Goal: Task Accomplishment & Management: Manage account settings

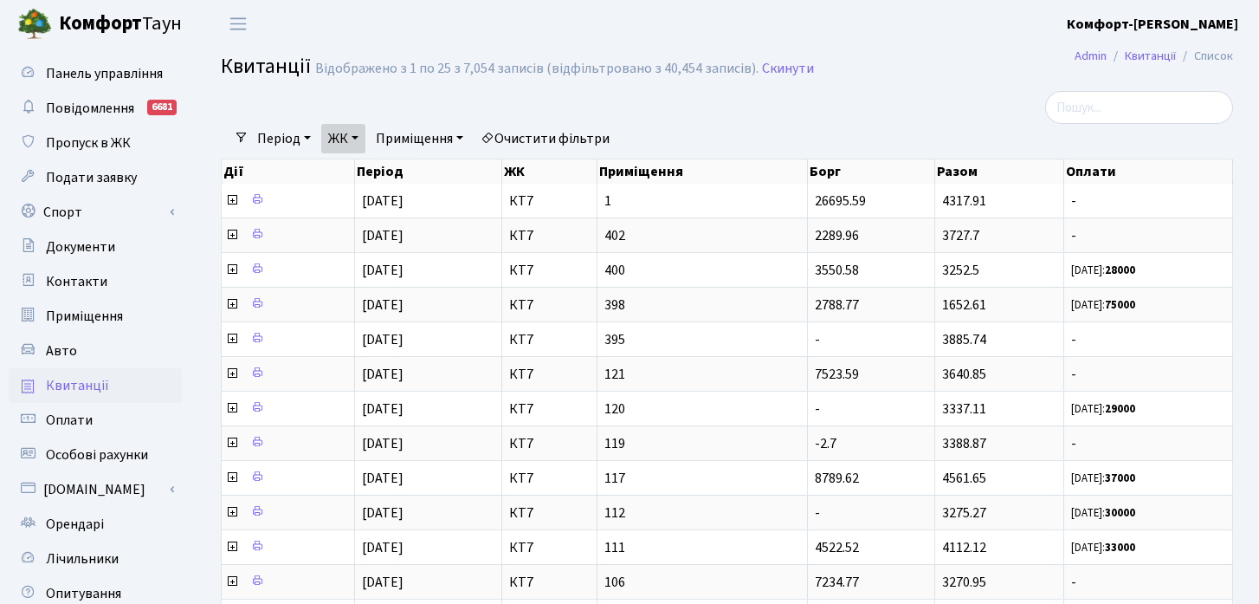
select select "25"
click at [85, 357] on link "Авто" at bounding box center [95, 350] width 173 height 35
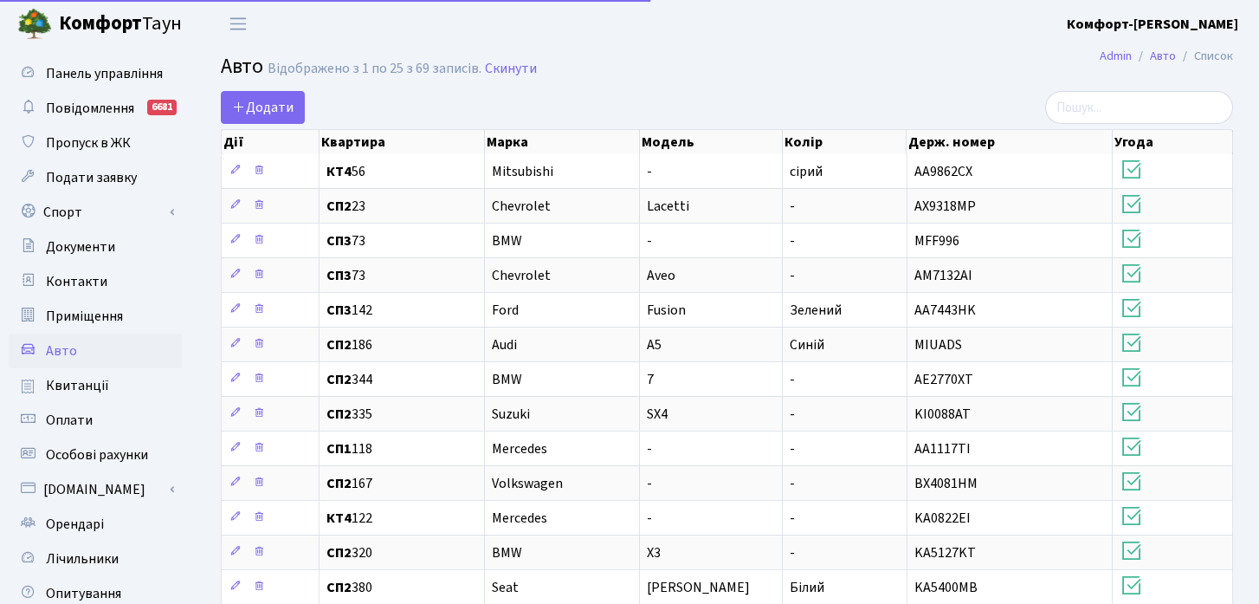
select select "25"
click at [97, 513] on link "Орендарі" at bounding box center [95, 524] width 173 height 35
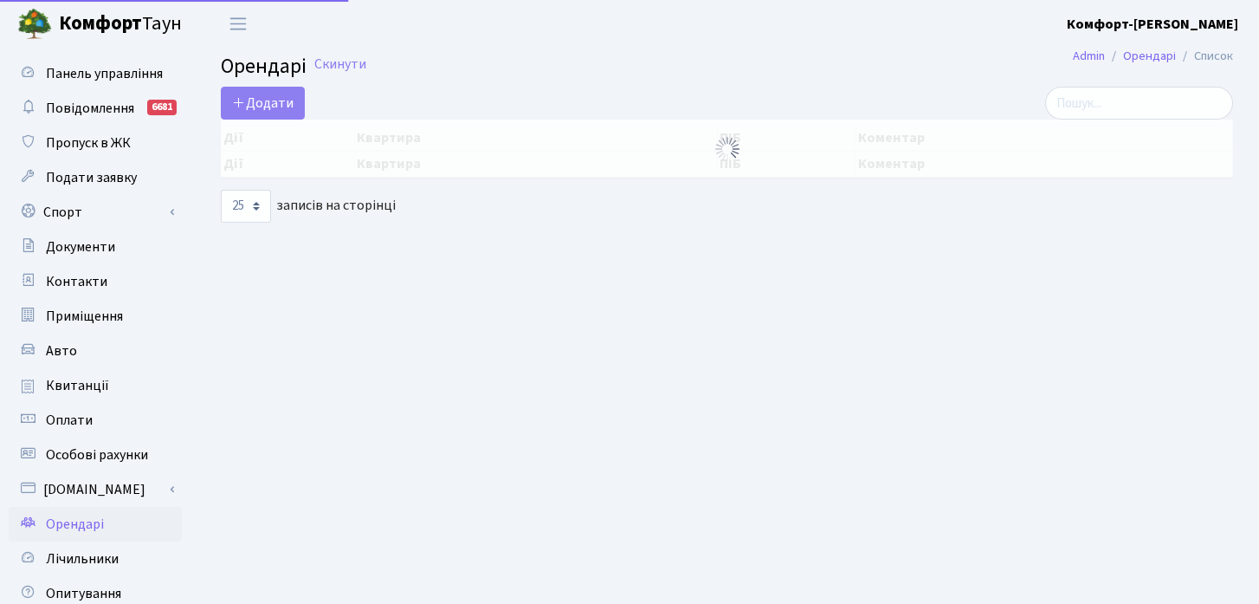
select select "25"
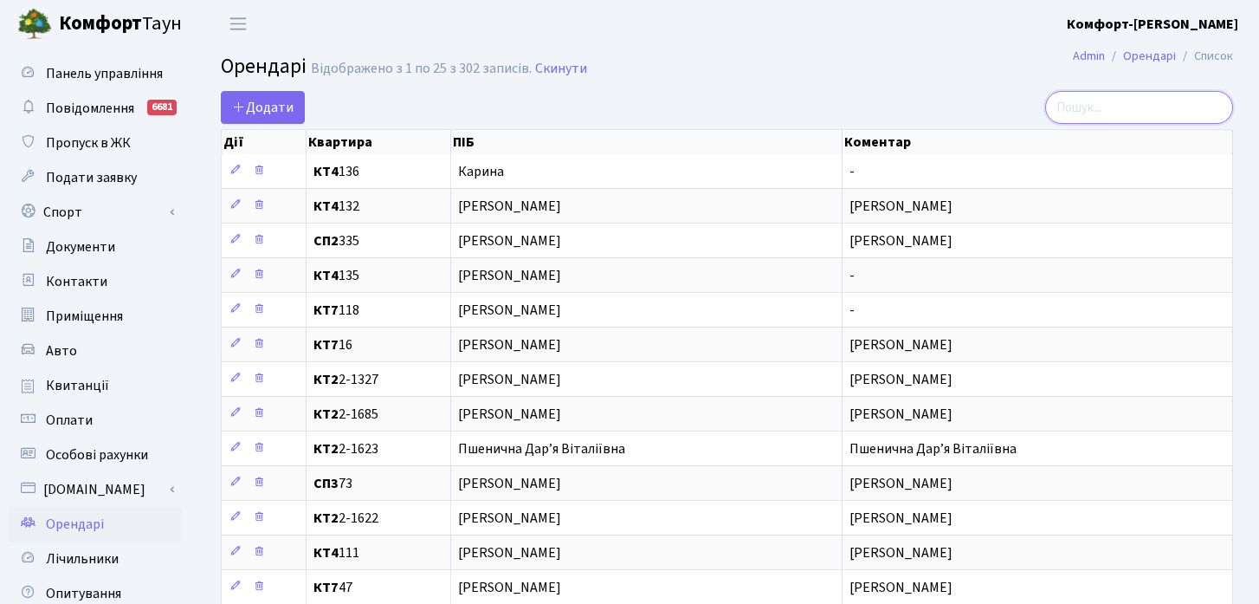
click at [1136, 107] on input "search" at bounding box center [1139, 107] width 188 height 33
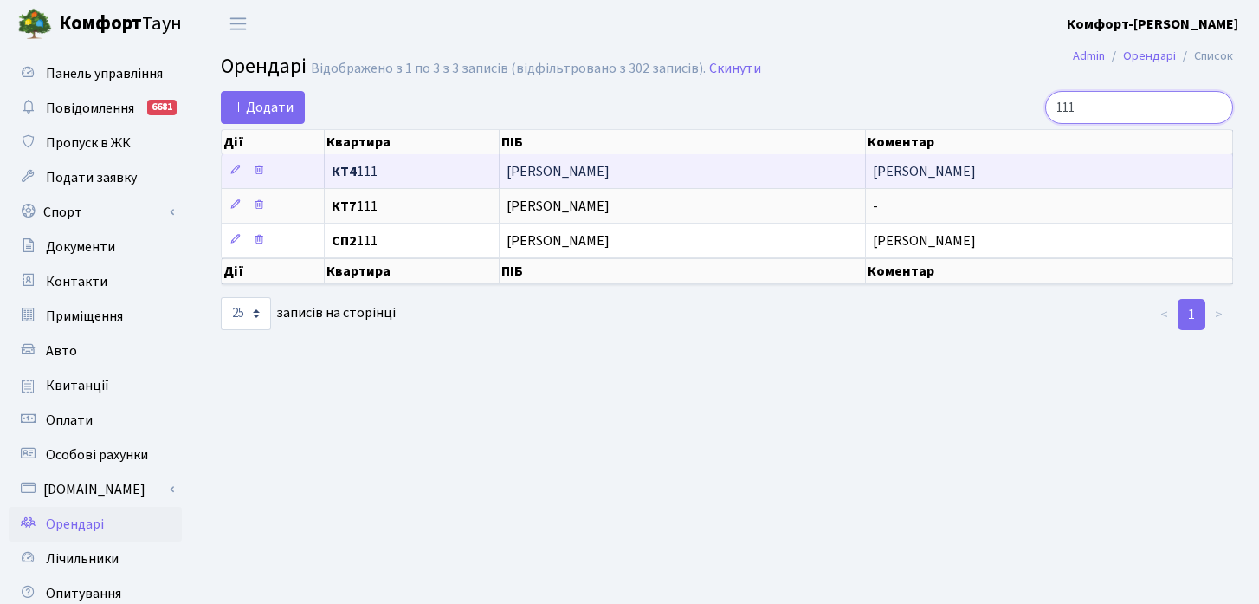
type input "111"
click at [566, 168] on span "[PERSON_NAME]" at bounding box center [683, 172] width 353 height 14
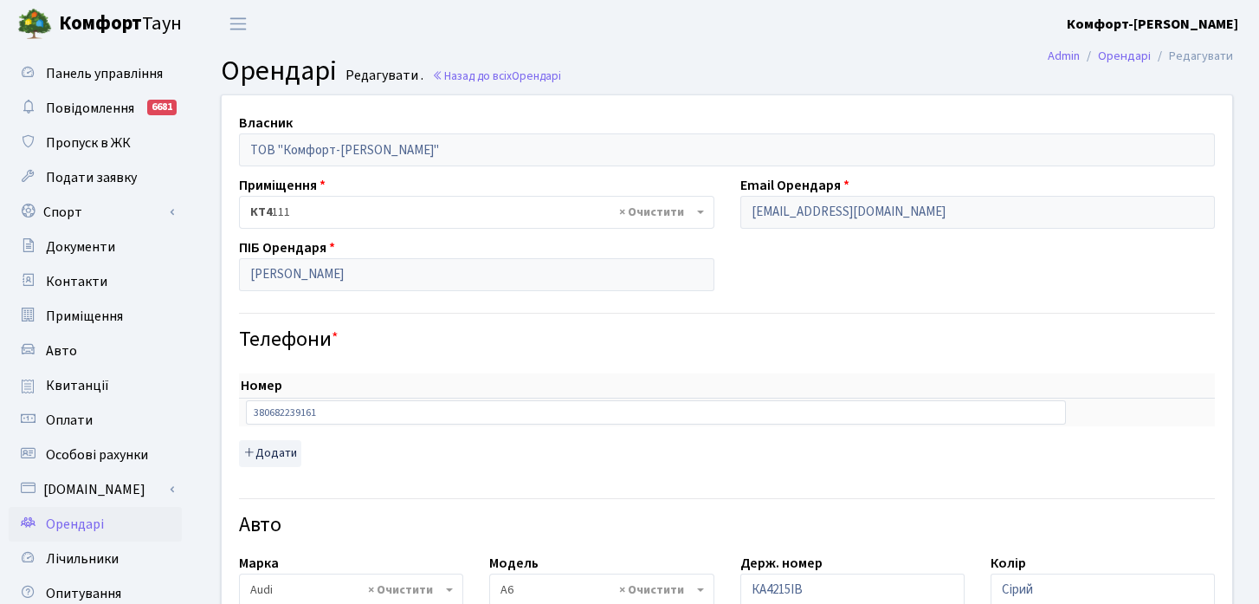
select select "160"
select select "6715"
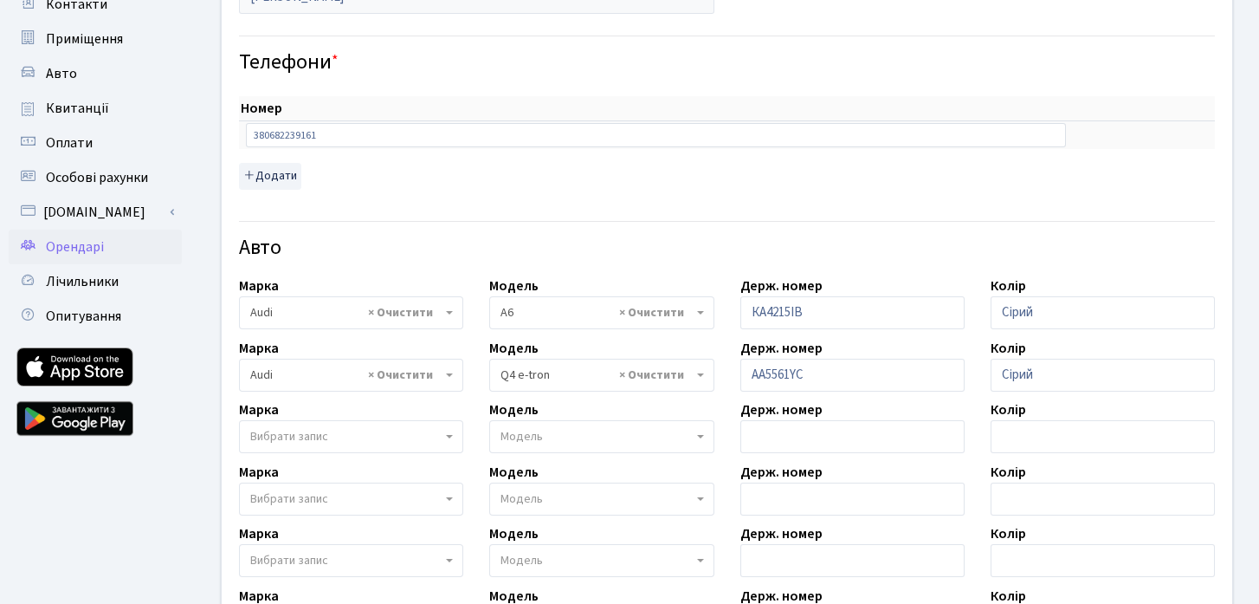
scroll to position [288, 0]
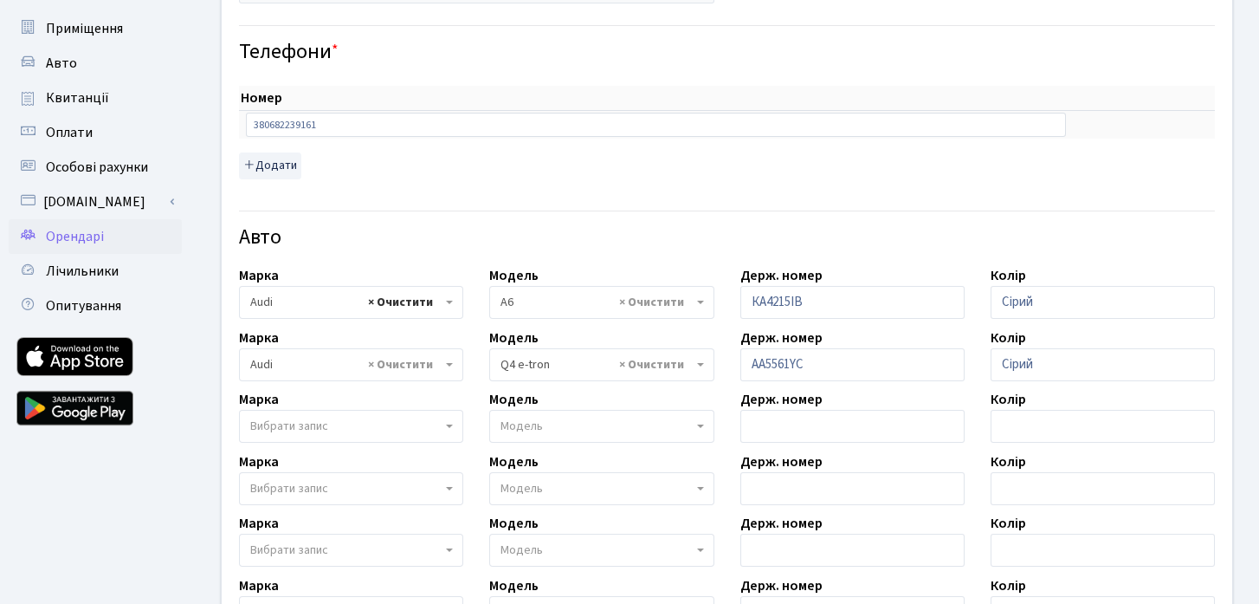
select select
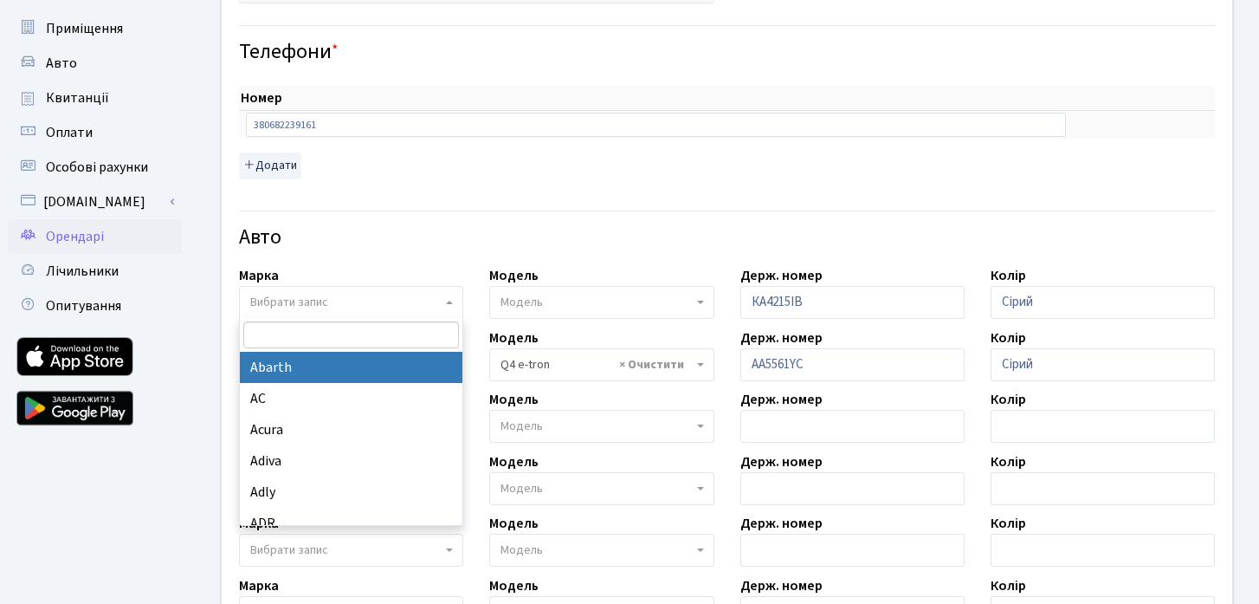
click at [426, 253] on div "Авто" at bounding box center [727, 227] width 1002 height 61
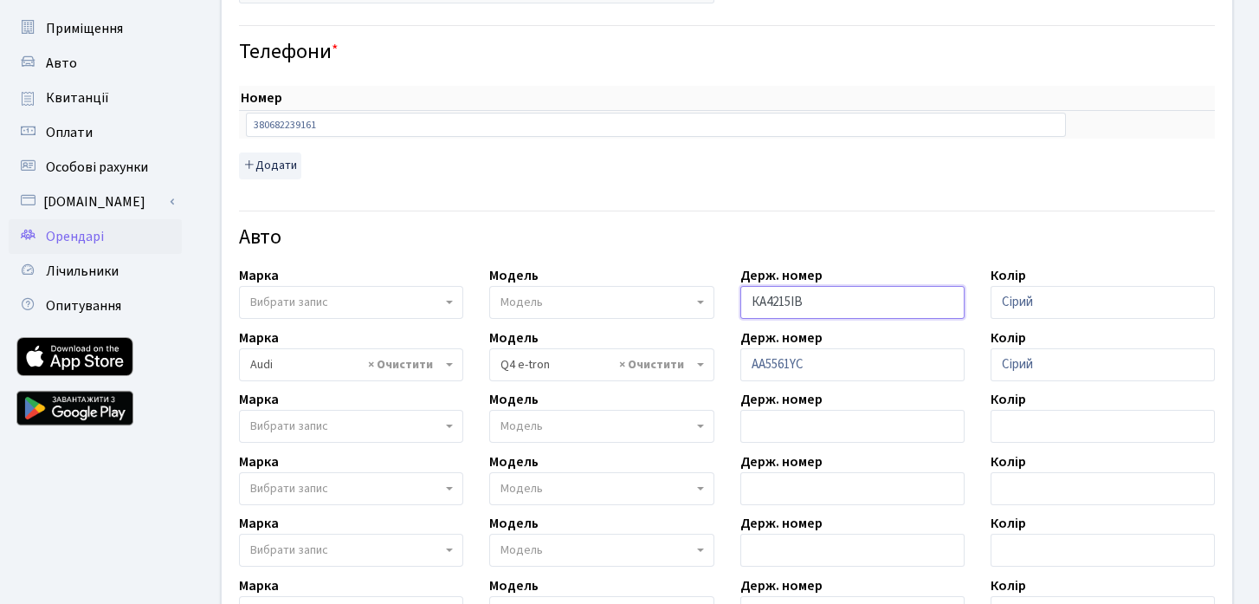
drag, startPoint x: 870, startPoint y: 298, endPoint x: 680, endPoint y: 304, distance: 190.6
click at [680, 304] on div "Власник ТОВ "Комфорт-[PERSON_NAME]" Приміщення - <b>КТ</b>&nbsp;&nbsp;&nbsp;&nb…" at bounding box center [727, 321] width 1037 height 1027
drag, startPoint x: 1090, startPoint y: 301, endPoint x: 862, endPoint y: 296, distance: 228.7
click at [863, 295] on div "Власник ТОВ "Комфорт-[PERSON_NAME]" Приміщення - <b>КТ</b>&nbsp;&nbsp;&nbsp;&nb…" at bounding box center [727, 321] width 1037 height 1027
drag, startPoint x: 1059, startPoint y: 369, endPoint x: 935, endPoint y: 363, distance: 124.0
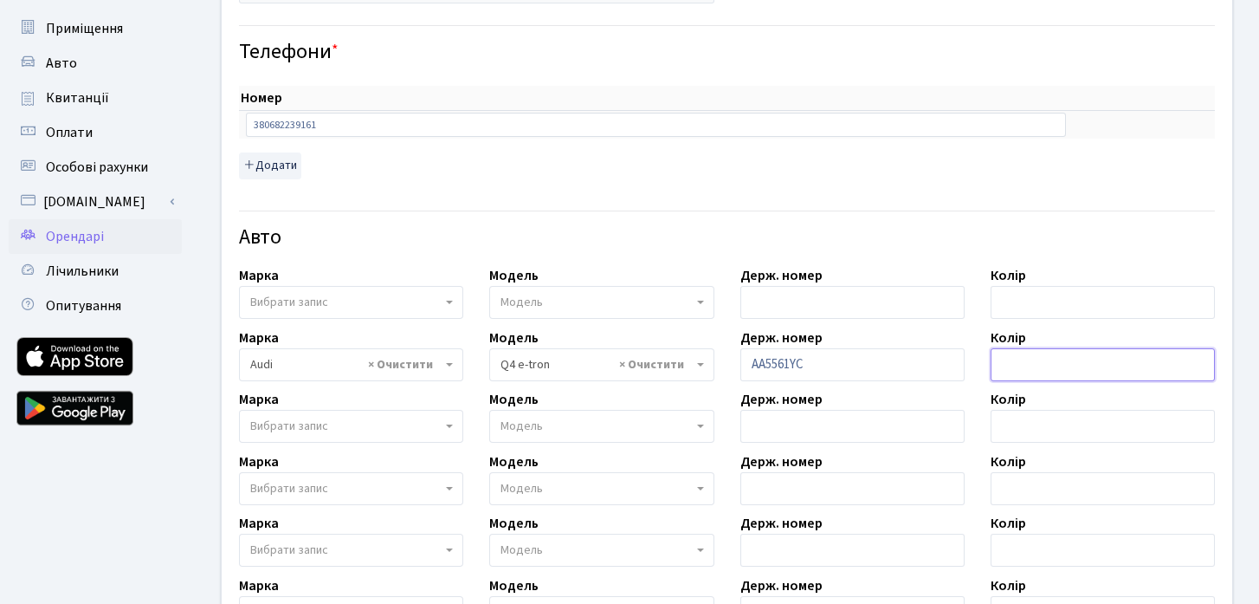
click at [935, 363] on div "Власник ТОВ "Комфорт-[PERSON_NAME]" Приміщення - <b>КТ</b>&nbsp;&nbsp;&nbsp;&nb…" at bounding box center [727, 321] width 1037 height 1027
drag, startPoint x: 857, startPoint y: 366, endPoint x: 709, endPoint y: 366, distance: 148.1
click at [709, 366] on div "Власник ТОВ "Комфорт-[PERSON_NAME]" Приміщення - <b>КТ</b>&nbsp;&nbsp;&nbsp;&nb…" at bounding box center [727, 321] width 1037 height 1027
select select
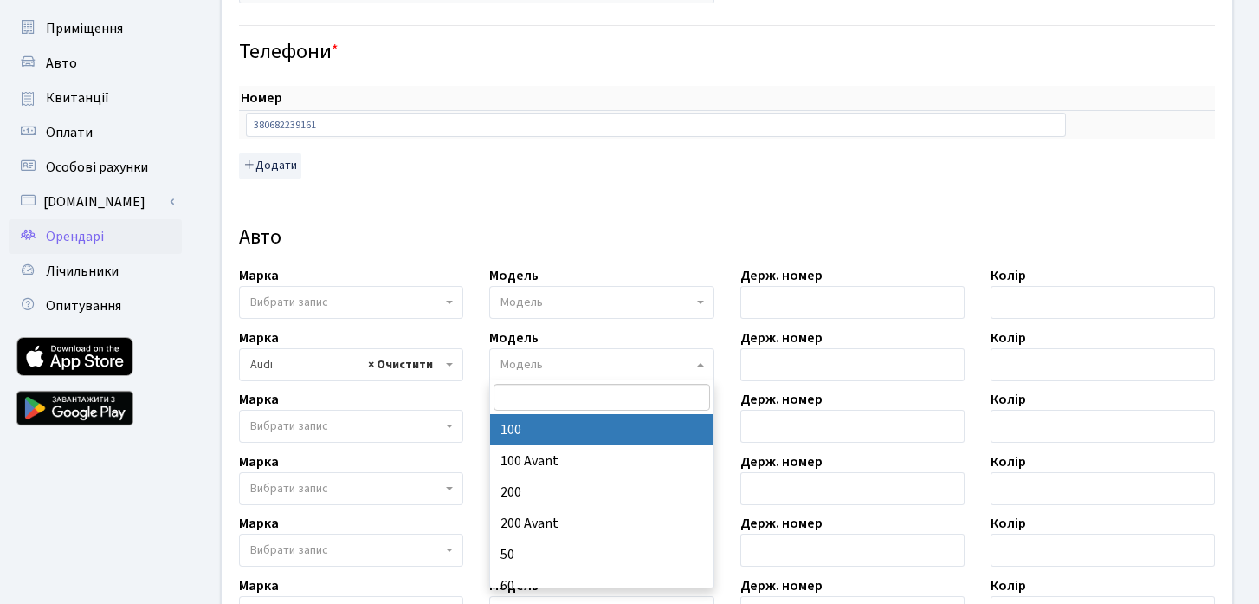
select select
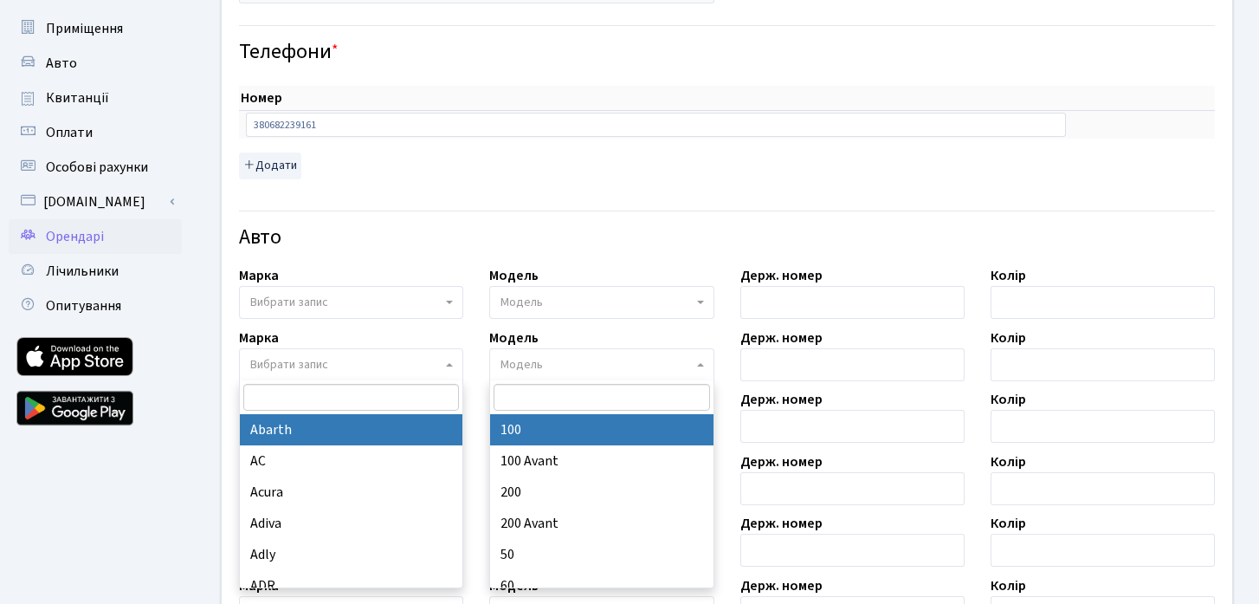
click at [594, 221] on div "Авто" at bounding box center [727, 227] width 1002 height 61
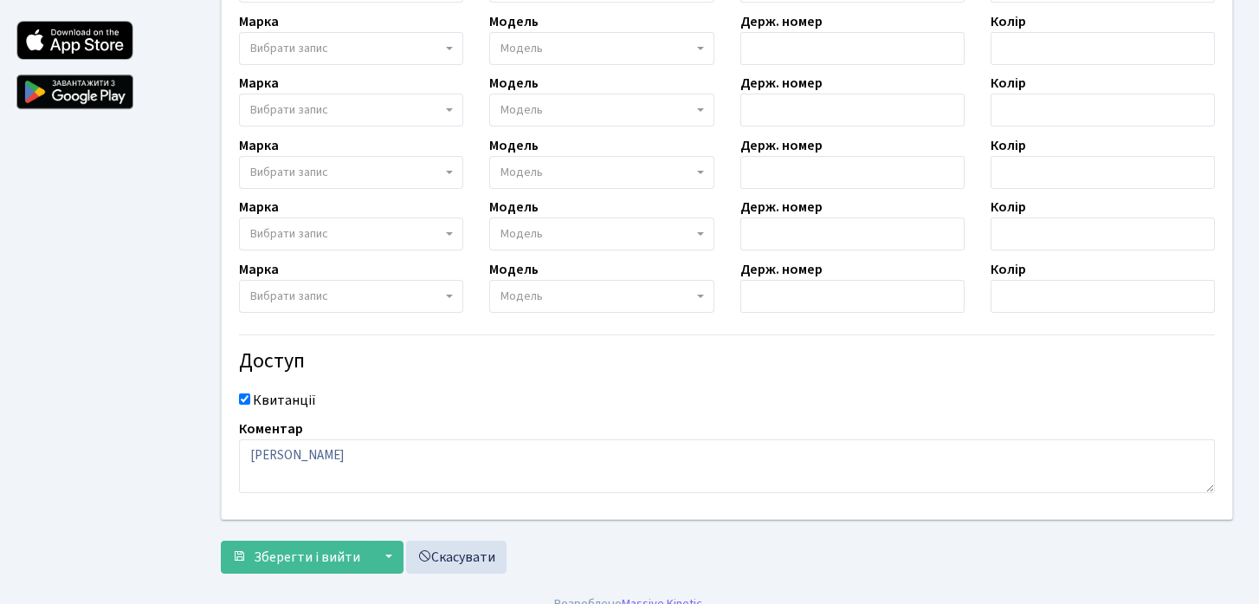
scroll to position [624, 0]
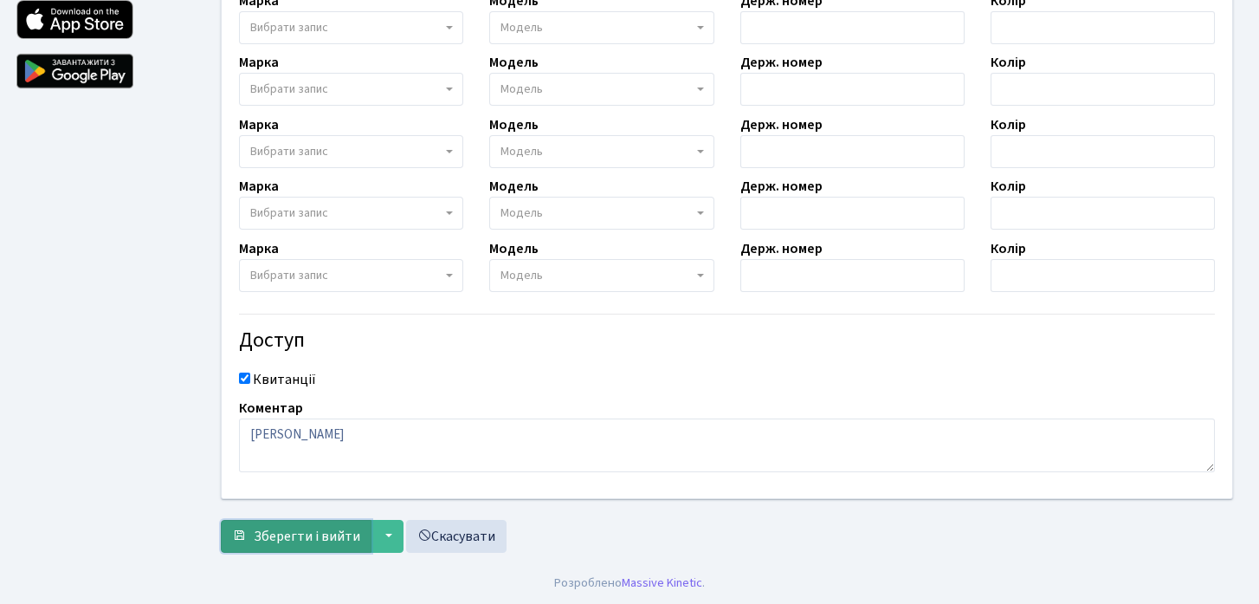
click at [347, 534] on span "Зберегти і вийти" at bounding box center [307, 536] width 107 height 19
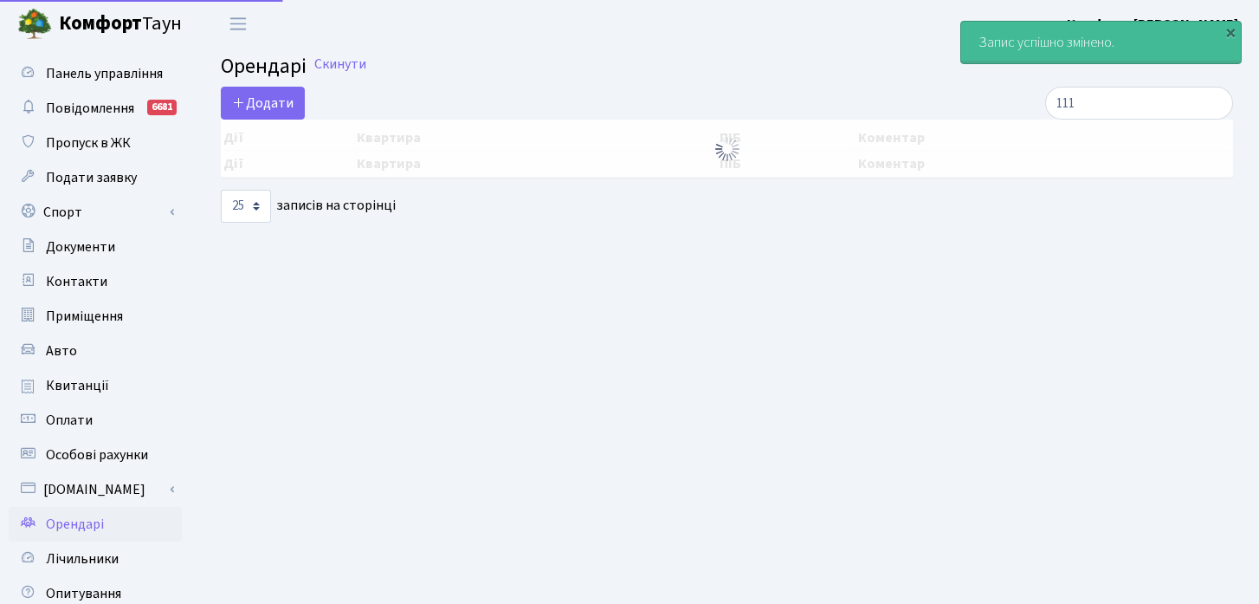
select select "25"
